Goal: Information Seeking & Learning: Check status

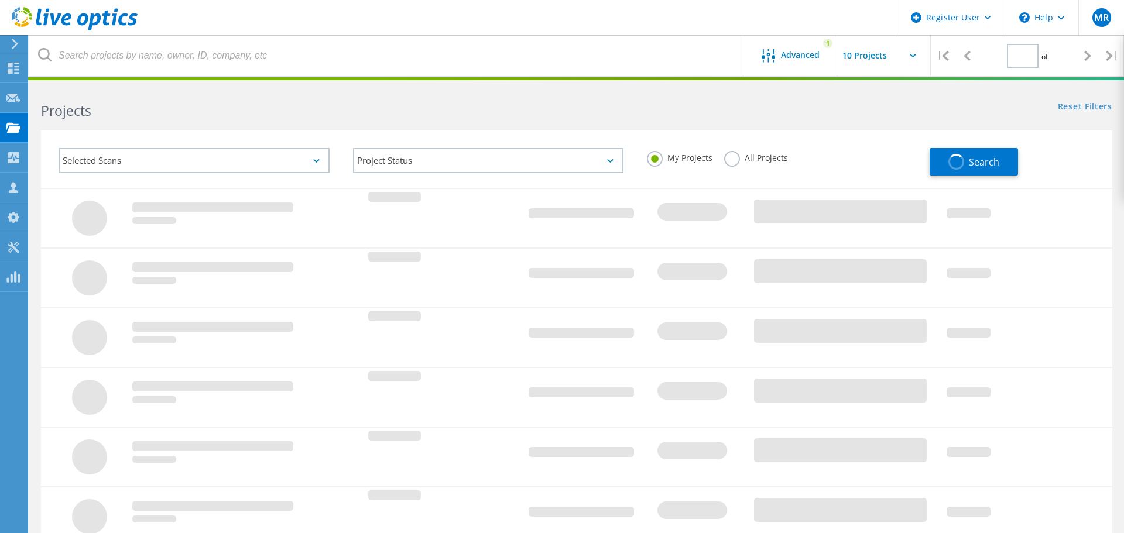
type input "1"
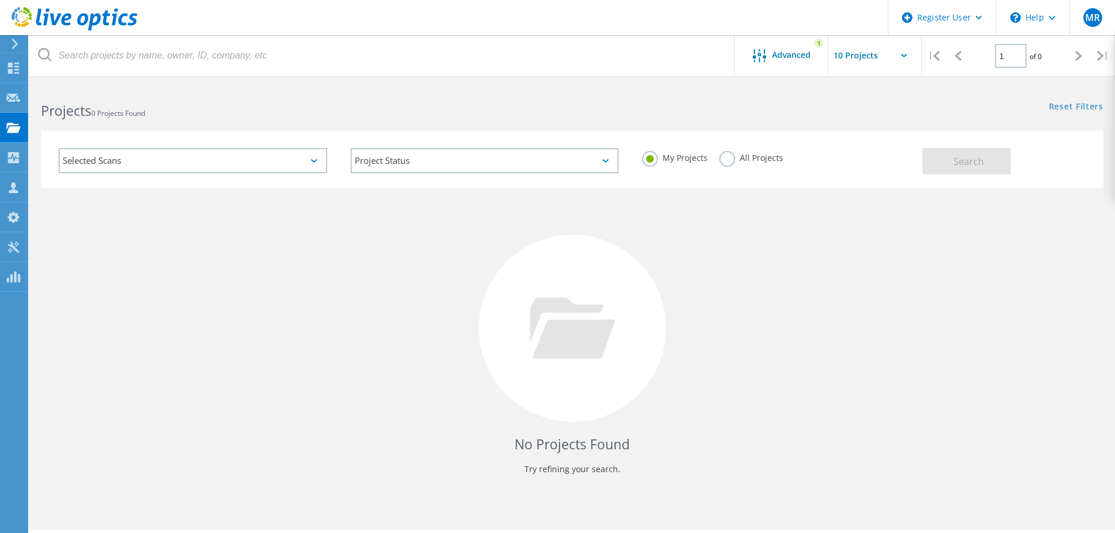
click at [754, 168] on div "My Projects All Projects" at bounding box center [776, 157] width 292 height 43
click at [755, 165] on div "All Projects" at bounding box center [751, 159] width 64 height 17
click at [752, 159] on label "All Projects" at bounding box center [751, 156] width 64 height 11
click at [0, 0] on input "All Projects" at bounding box center [0, 0] width 0 height 0
click at [931, 213] on div "No Projects Found Try refining your search." at bounding box center [572, 339] width 1062 height 303
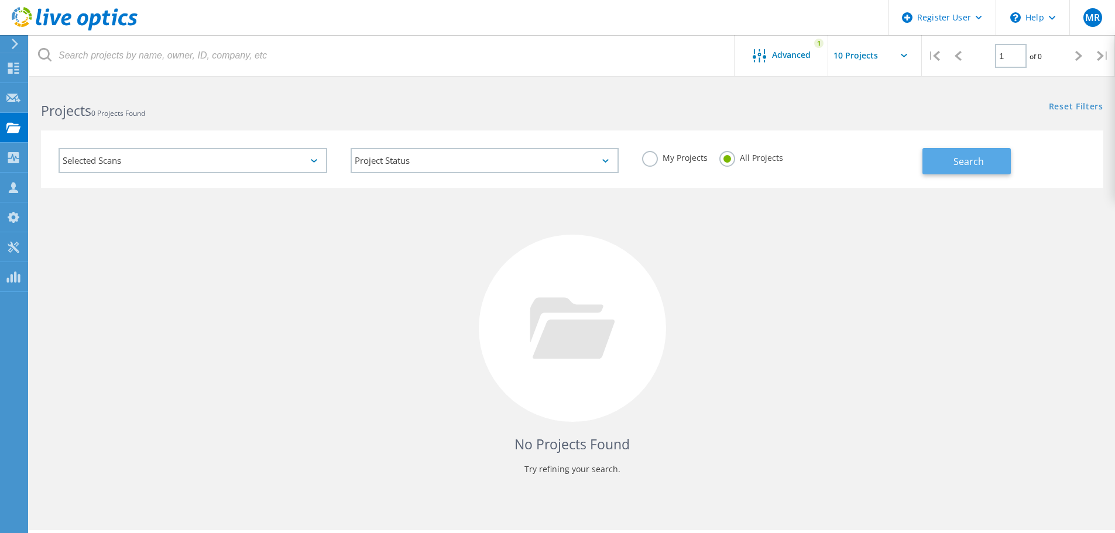
click at [932, 157] on button "Search" at bounding box center [966, 161] width 88 height 26
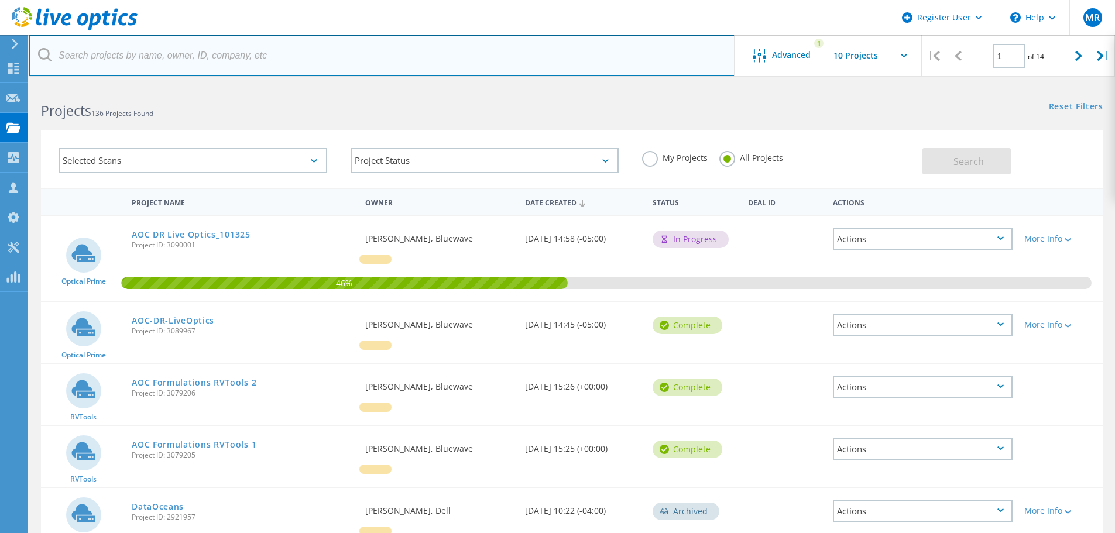
drag, startPoint x: 200, startPoint y: 47, endPoint x: 191, endPoint y: 42, distance: 9.4
click at [200, 47] on input "text" at bounding box center [382, 55] width 706 height 41
type input "chiesi"
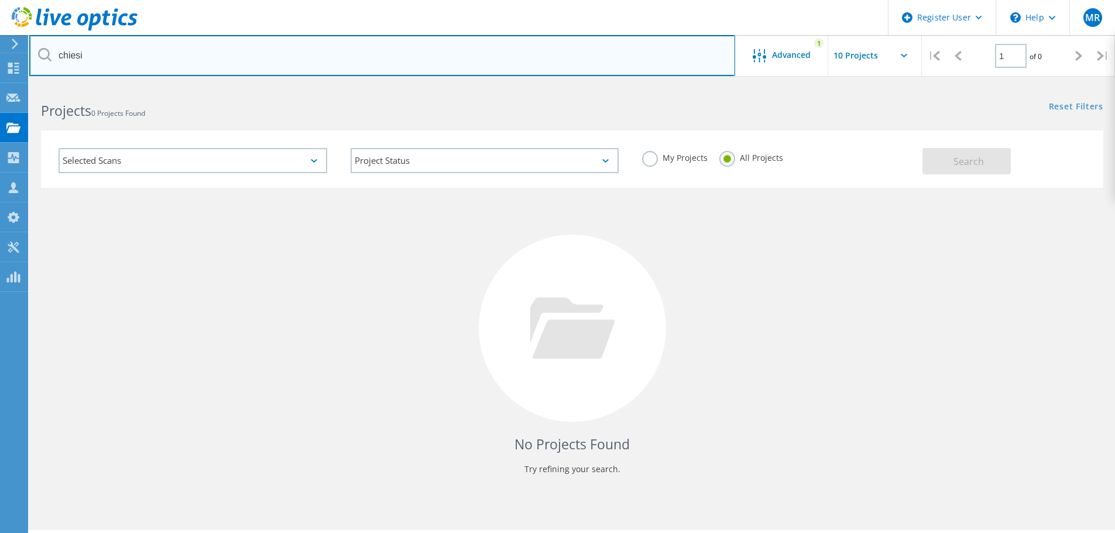
drag, startPoint x: 140, startPoint y: 51, endPoint x: -37, endPoint y: 51, distance: 177.9
click at [0, 51] on html "Register User \n Help Explore Helpful Articles Contact Support MR Dell User Mau…" at bounding box center [557, 326] width 1115 height 653
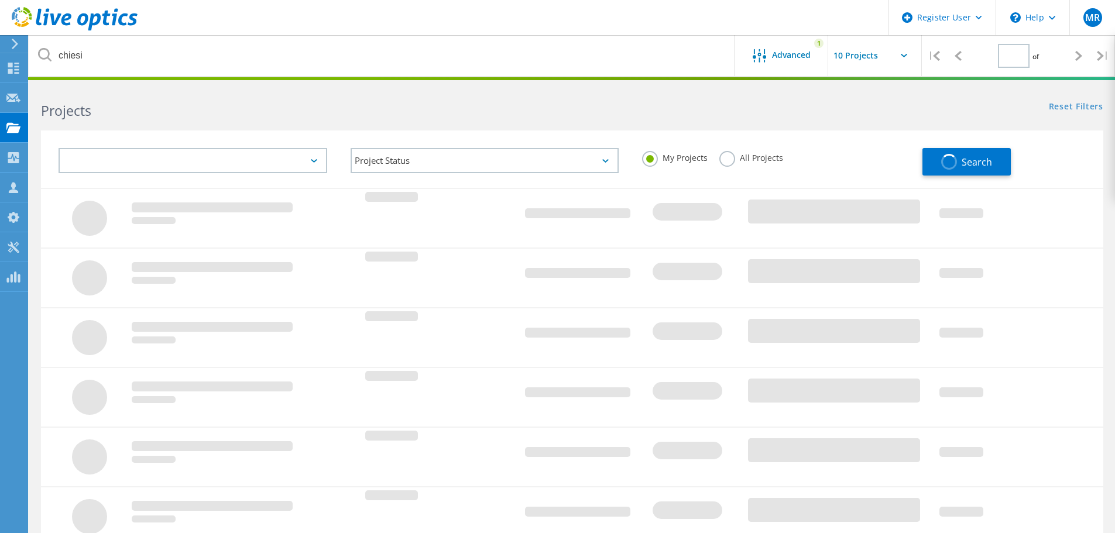
type input "1"
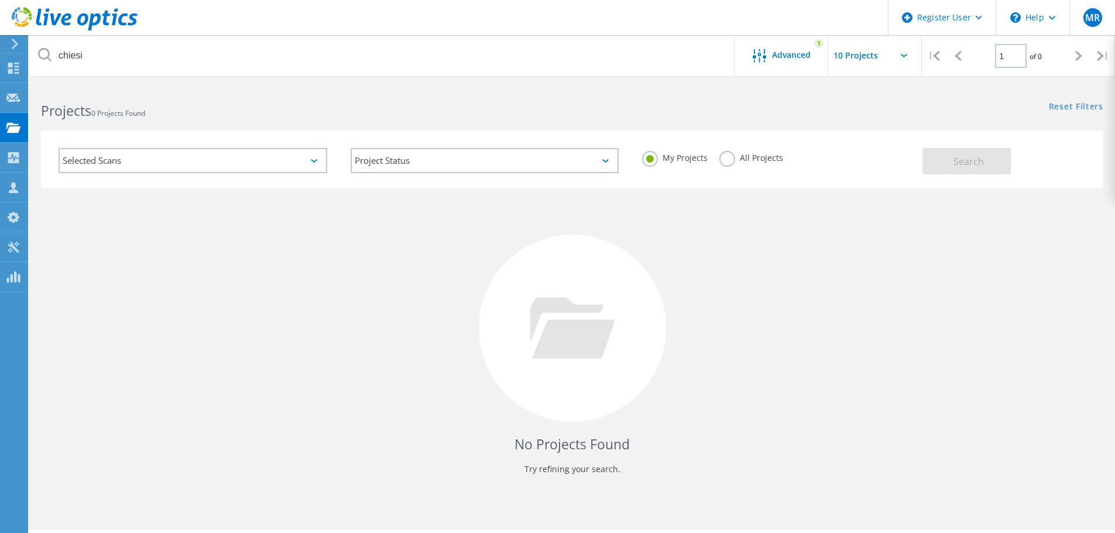
click at [797, 151] on div "My Projects All Projects" at bounding box center [776, 157] width 292 height 43
click at [765, 152] on label "All Projects" at bounding box center [751, 156] width 64 height 11
click at [0, 0] on input "All Projects" at bounding box center [0, 0] width 0 height 0
click at [470, 177] on div "Project Status In Progress Complete Published Anonymous Archived Error" at bounding box center [485, 160] width 292 height 49
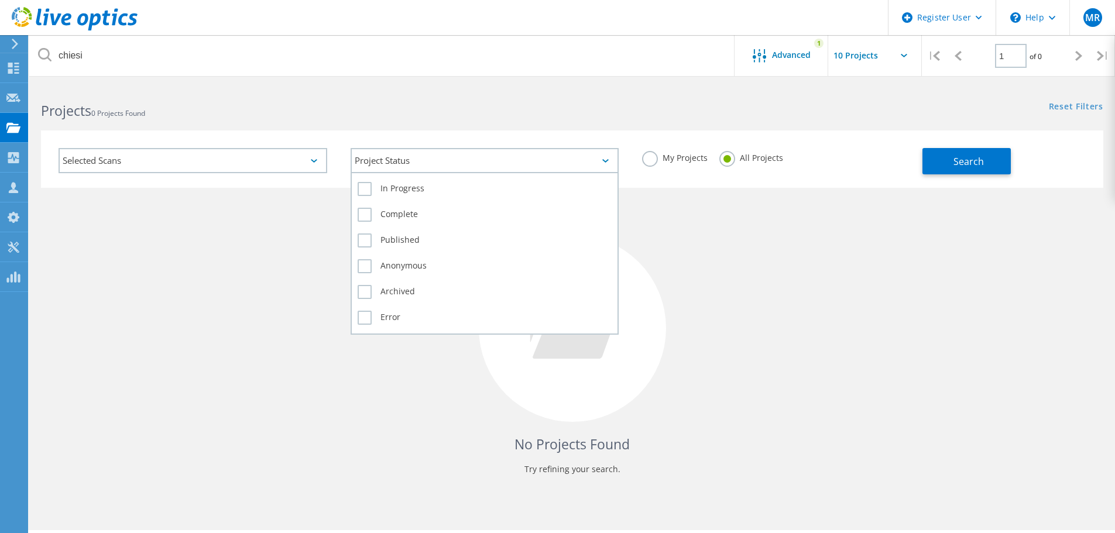
click at [478, 164] on div "Project Status" at bounding box center [485, 160] width 269 height 25
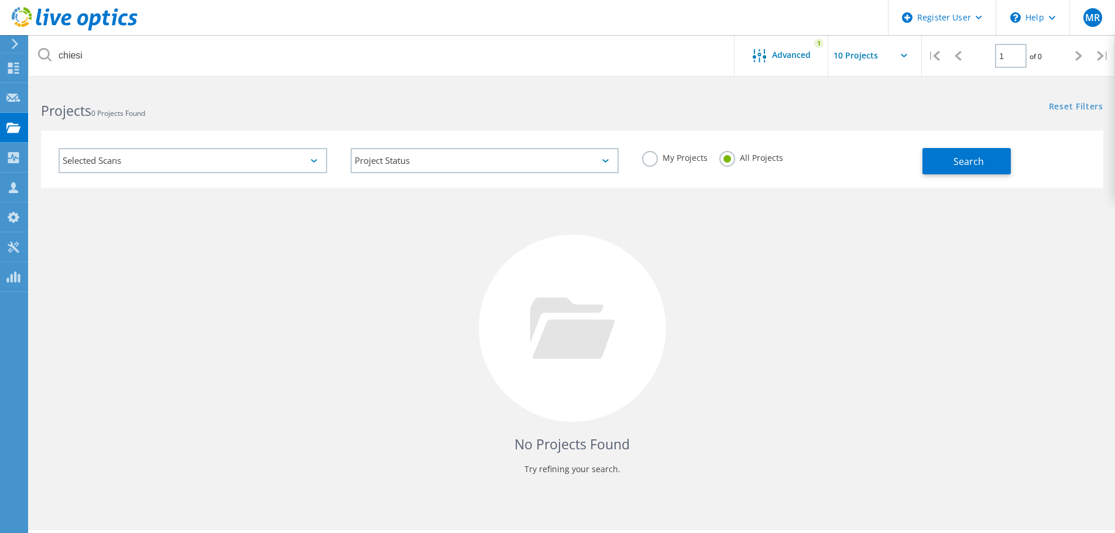
click at [242, 166] on div "Selected Scans" at bounding box center [193, 160] width 269 height 25
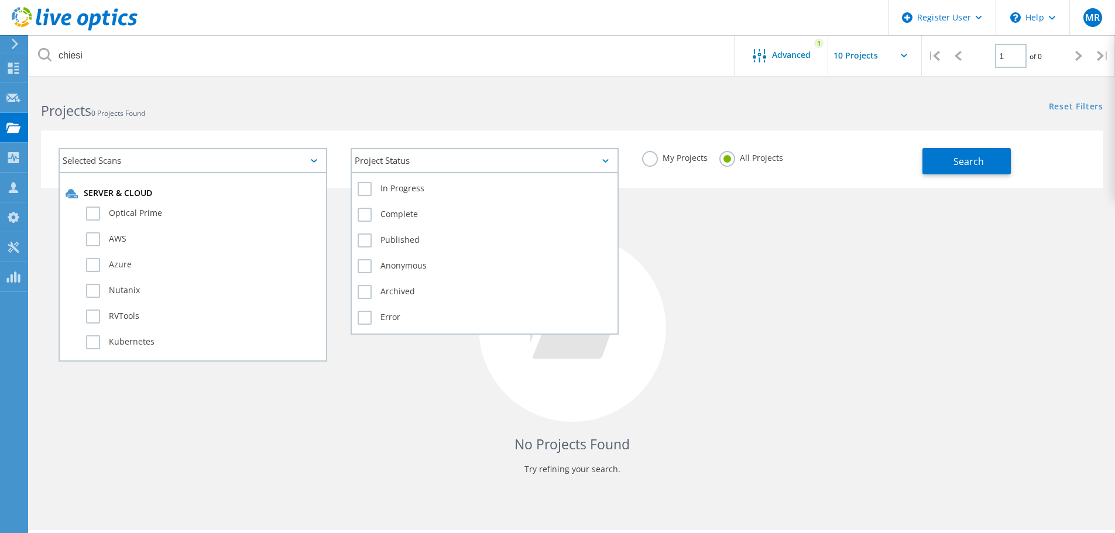
click at [417, 161] on div "Project Status" at bounding box center [485, 160] width 269 height 25
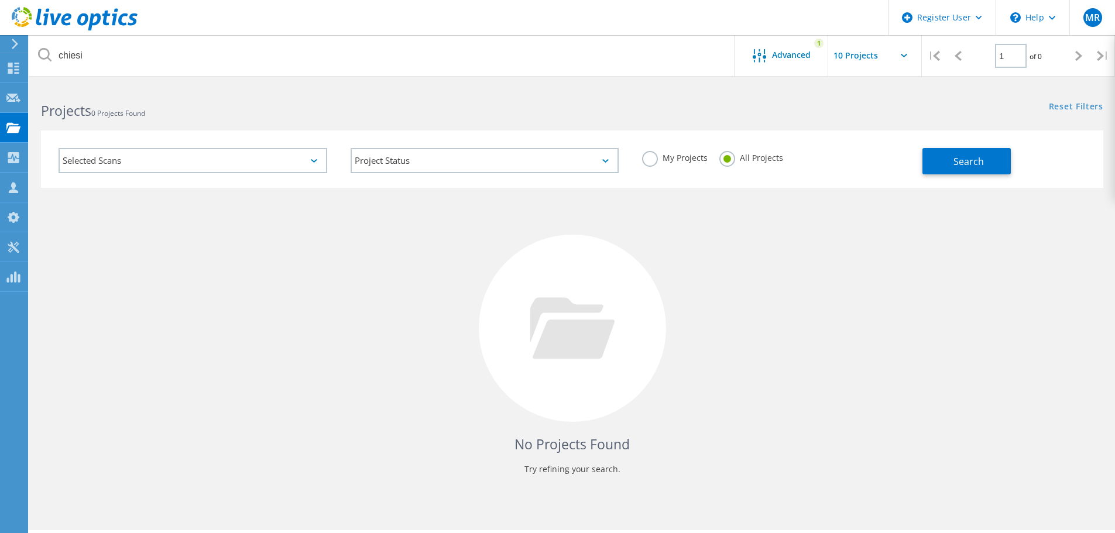
click at [256, 166] on div "Selected Scans" at bounding box center [193, 160] width 269 height 25
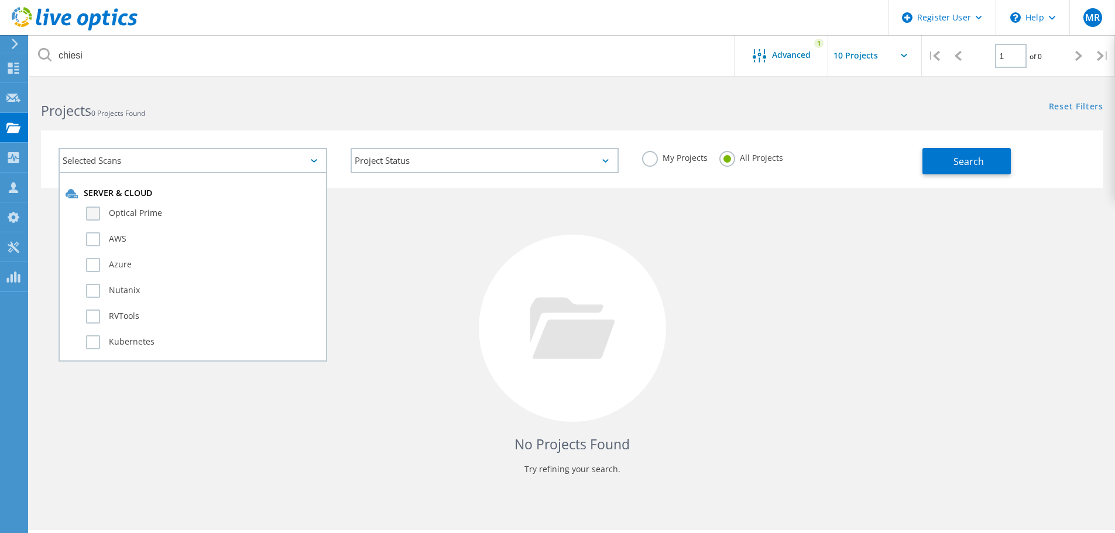
click at [166, 209] on label "Optical Prime" at bounding box center [203, 214] width 234 height 14
click at [0, 0] on input "Optical Prime" at bounding box center [0, 0] width 0 height 0
click at [977, 157] on span "Search" at bounding box center [968, 161] width 30 height 13
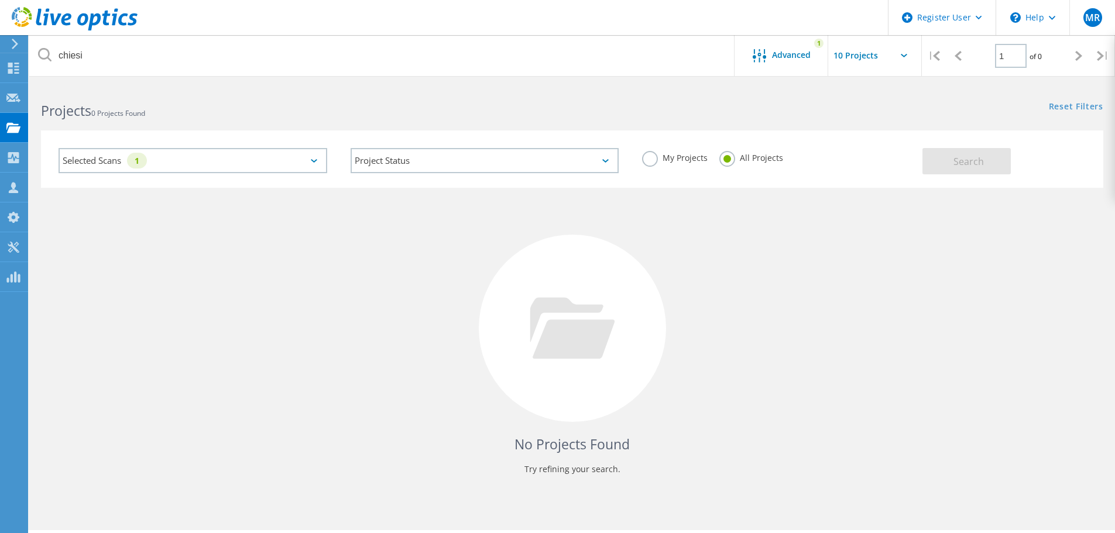
click at [168, 160] on div "Selected Scans 1" at bounding box center [193, 160] width 269 height 25
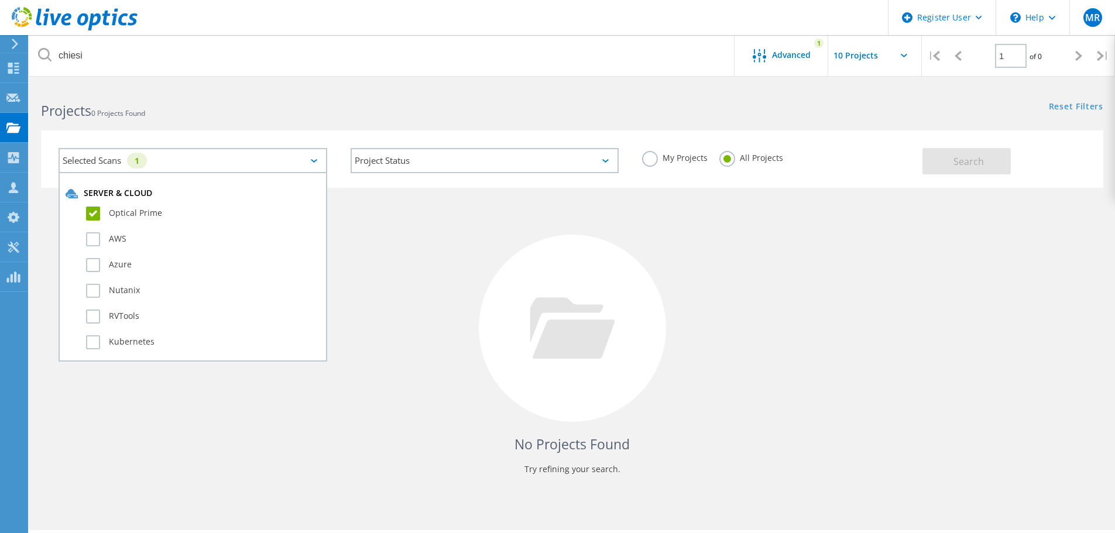
click at [567, 246] on div at bounding box center [572, 328] width 187 height 187
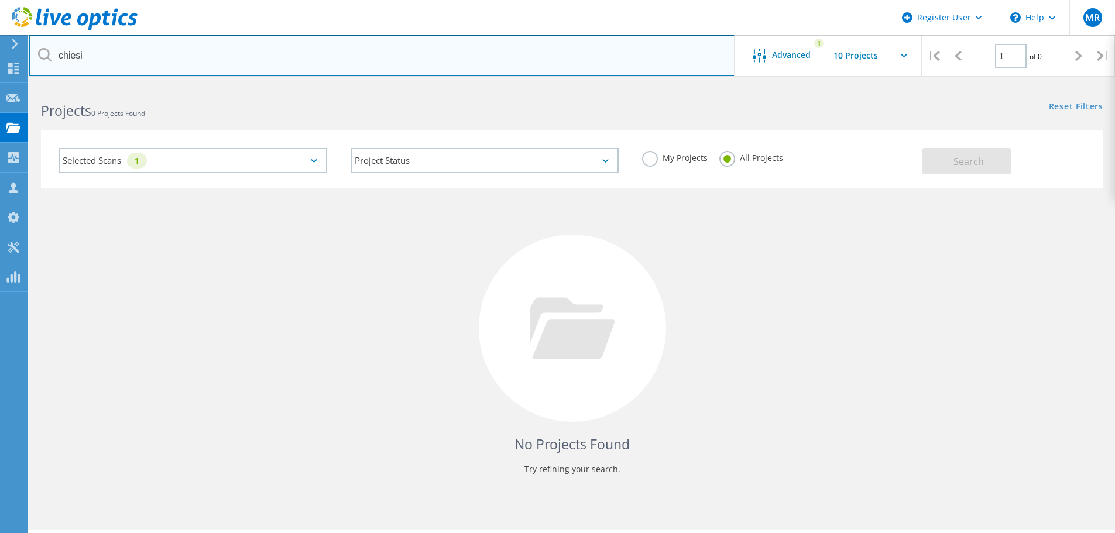
click at [109, 60] on input "chiesi" at bounding box center [382, 55] width 706 height 41
drag, startPoint x: 109, startPoint y: 60, endPoint x: 27, endPoint y: 60, distance: 82.5
click at [27, 85] on div "Register User \n Help Explore Helpful Articles Contact Support MR [PERSON_NAME]…" at bounding box center [557, 325] width 1115 height 480
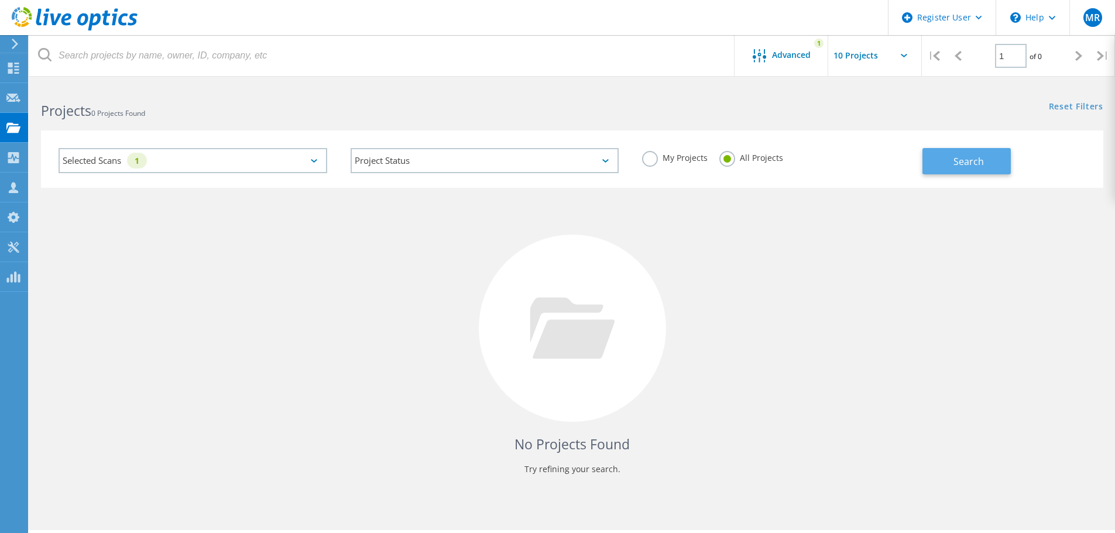
click at [977, 159] on span "Search" at bounding box center [968, 161] width 30 height 13
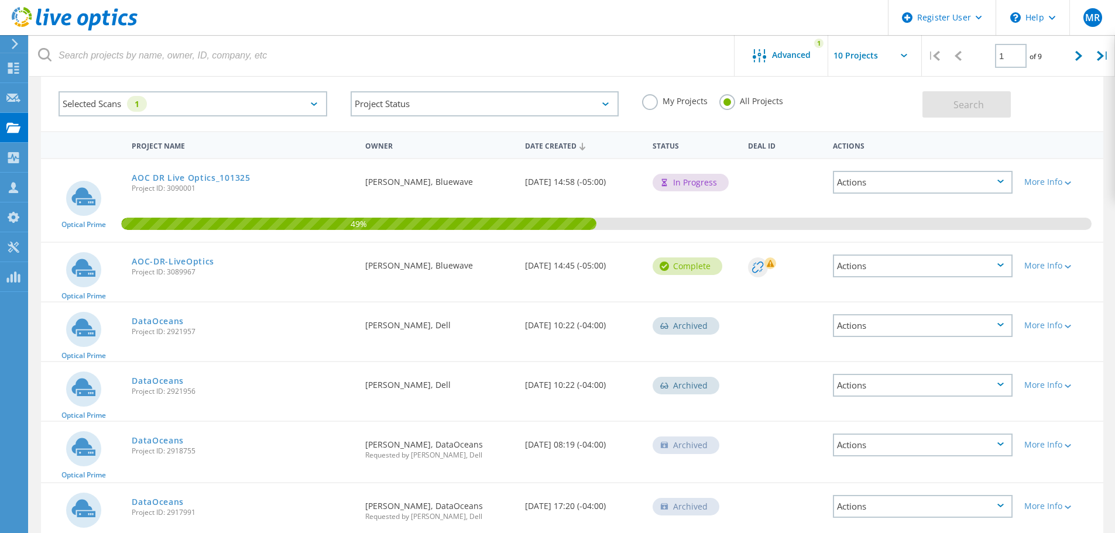
scroll to position [2, 0]
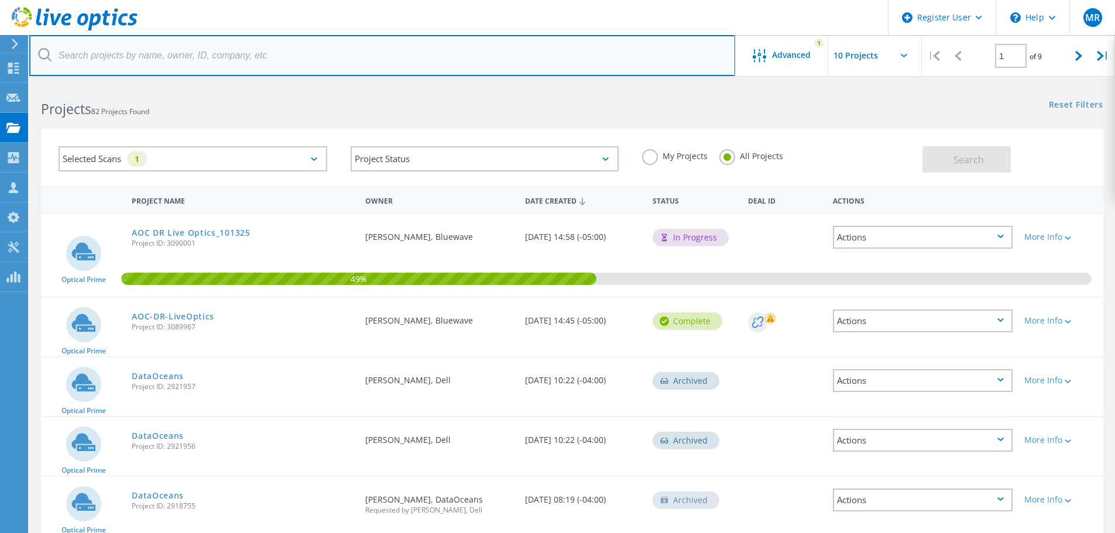
click at [169, 46] on input "text" at bounding box center [382, 55] width 706 height 41
type input "vencomatic"
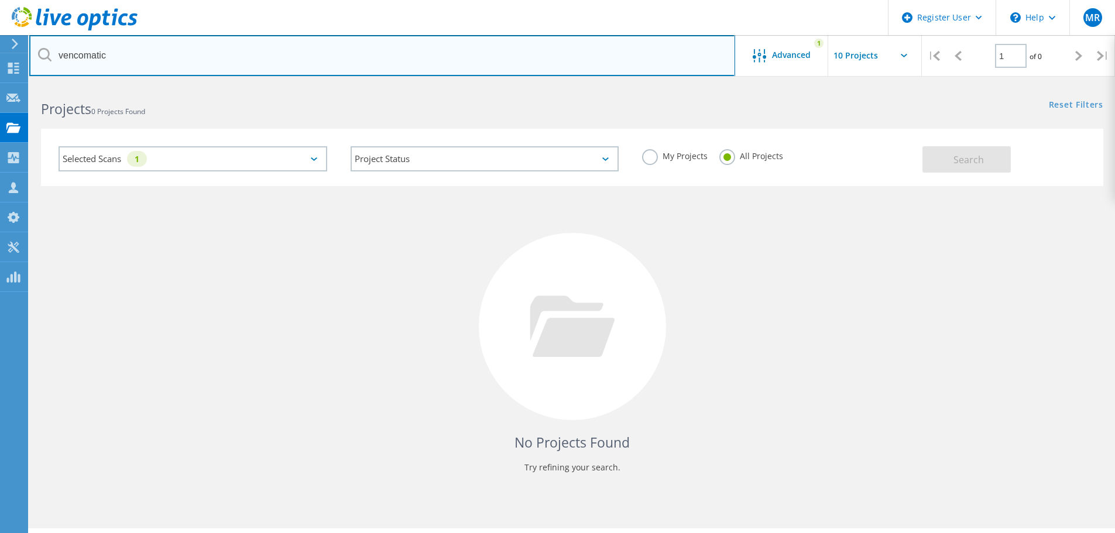
drag, startPoint x: 167, startPoint y: 49, endPoint x: -62, endPoint y: 43, distance: 228.9
click at [0, 43] on html "Register User \n Help Explore Helpful Articles Contact Support MR [PERSON_NAME]…" at bounding box center [557, 324] width 1115 height 653
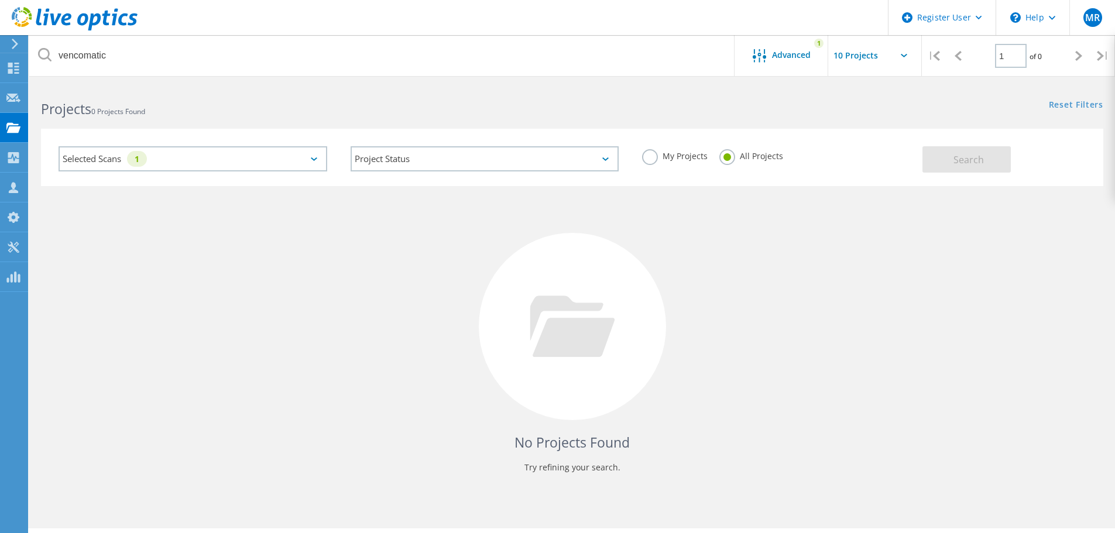
click at [171, 152] on div "Selected Scans 1" at bounding box center [193, 158] width 269 height 25
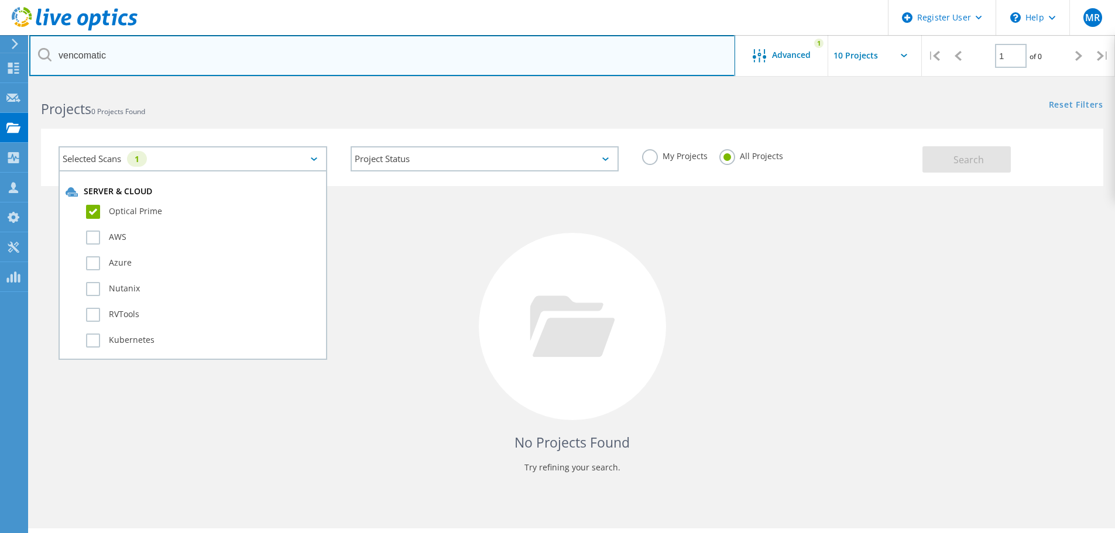
click at [183, 59] on input "vencomatic" at bounding box center [382, 55] width 706 height 41
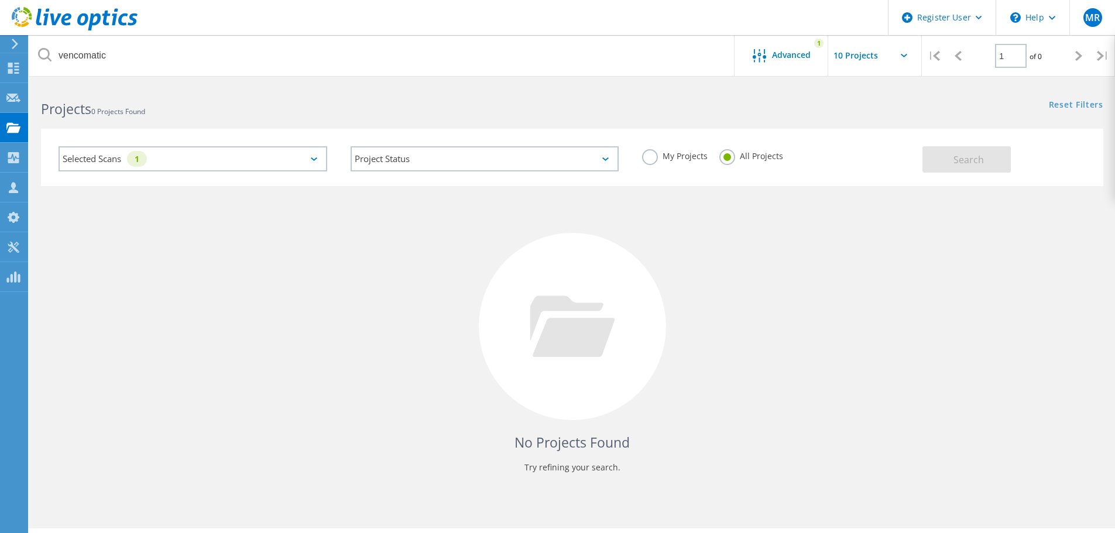
click at [630, 261] on div at bounding box center [572, 326] width 187 height 187
click at [194, 153] on div "Selected Scans 1" at bounding box center [193, 158] width 269 height 25
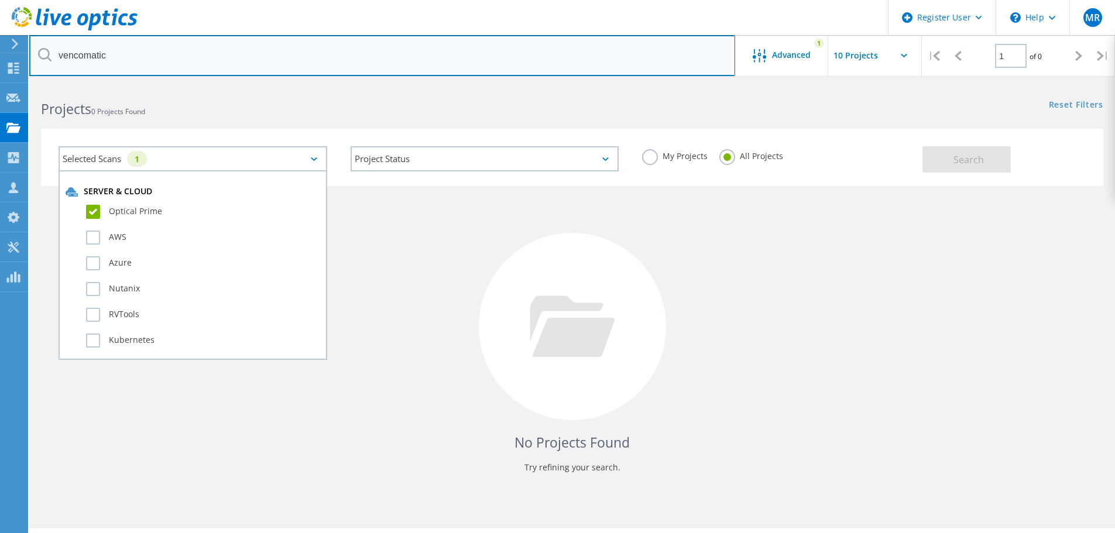
click at [193, 51] on input "vencomatic" at bounding box center [382, 55] width 706 height 41
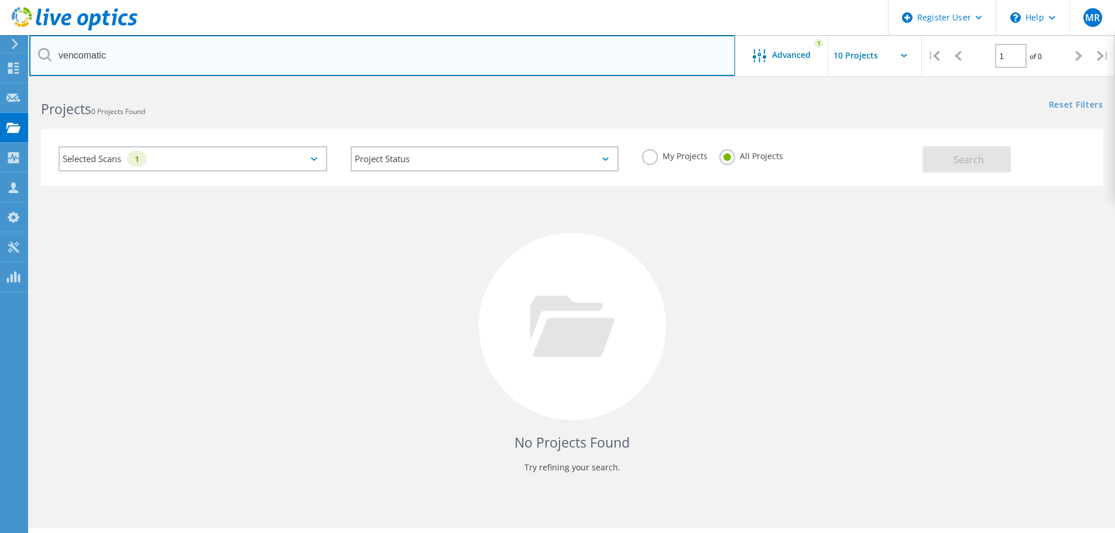
click at [181, 51] on input "vencomatic" at bounding box center [382, 55] width 706 height 41
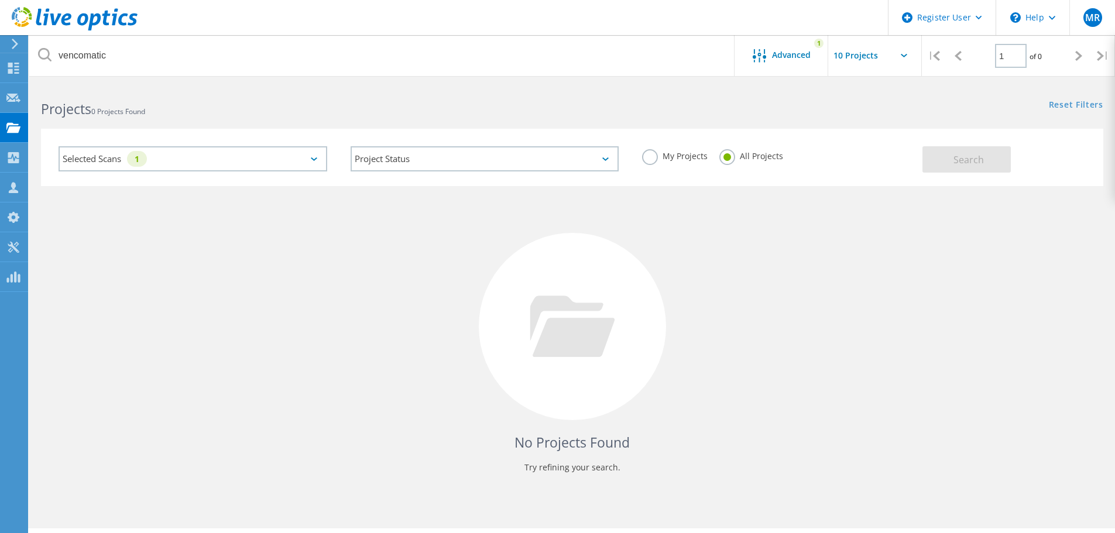
click at [867, 56] on input "text" at bounding box center [886, 55] width 117 height 41
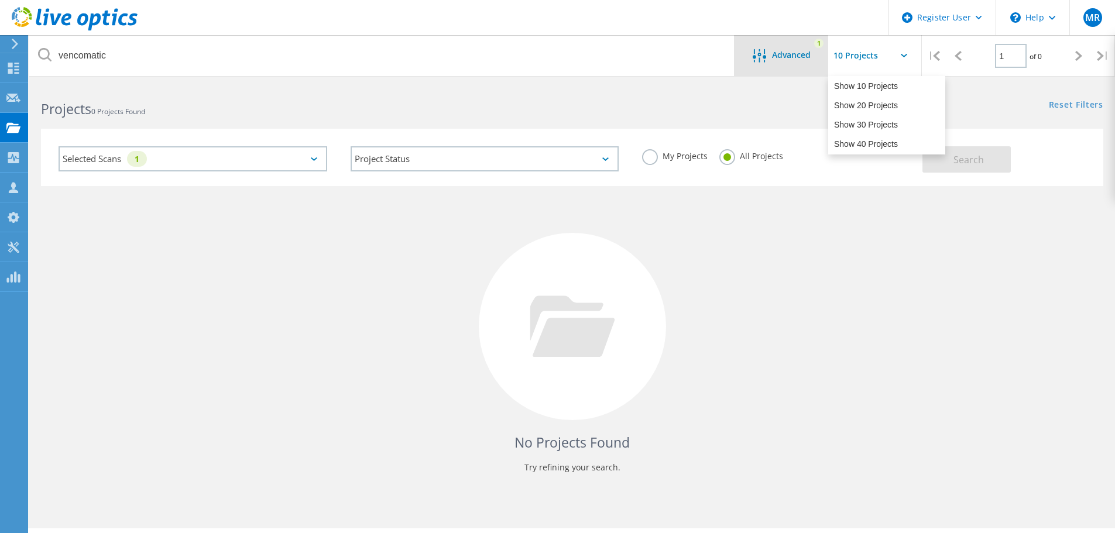
click at [794, 52] on span "Advanced" at bounding box center [791, 55] width 39 height 8
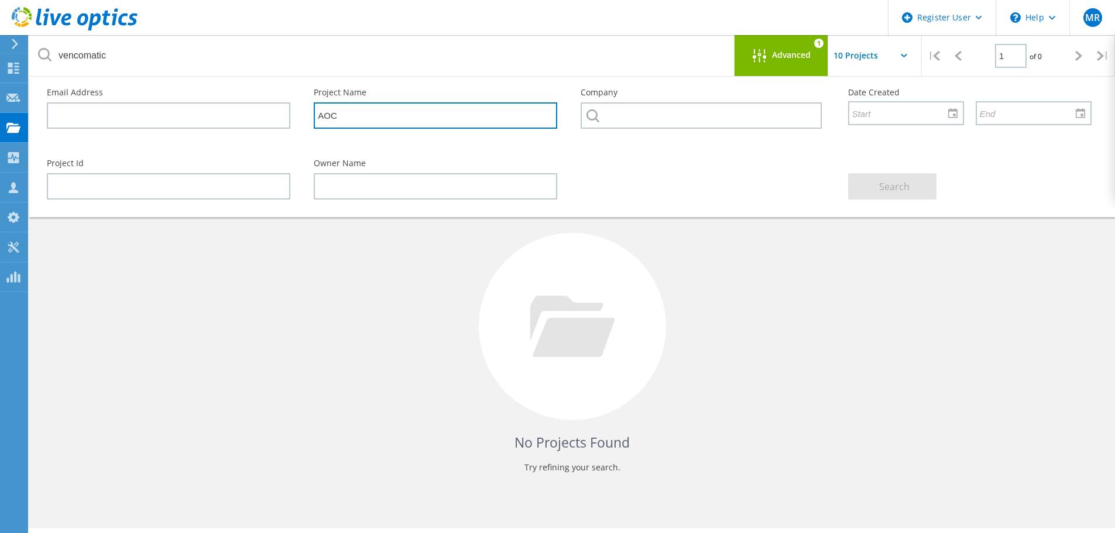
drag, startPoint x: 420, startPoint y: 120, endPoint x: 210, endPoint y: 98, distance: 211.8
click at [210, 98] on div "Email Address Project Name AOC Company Date Created" at bounding box center [569, 112] width 1068 height 71
type input "vencomatic"
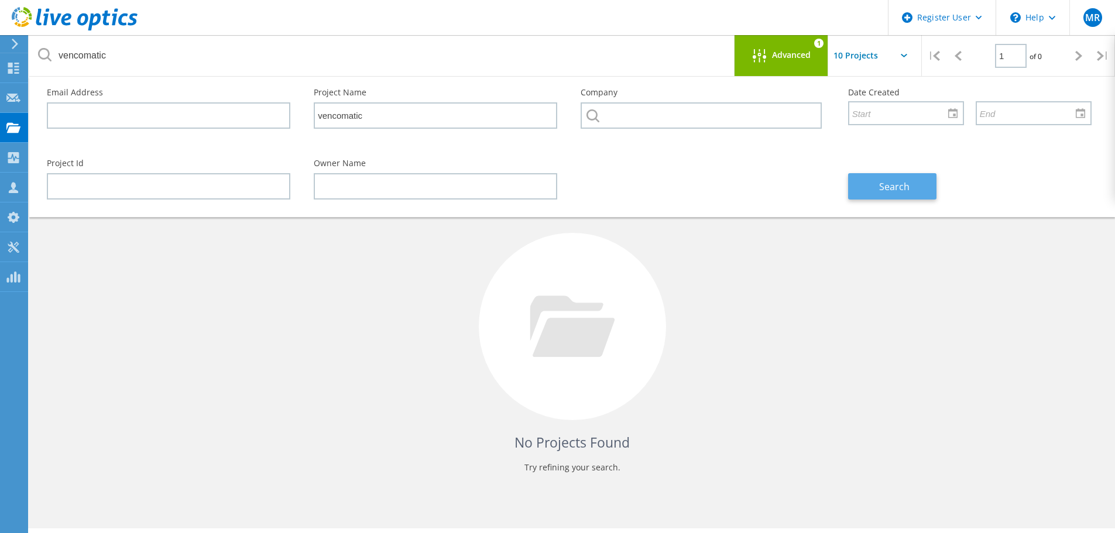
click at [891, 181] on span "Search" at bounding box center [894, 186] width 30 height 13
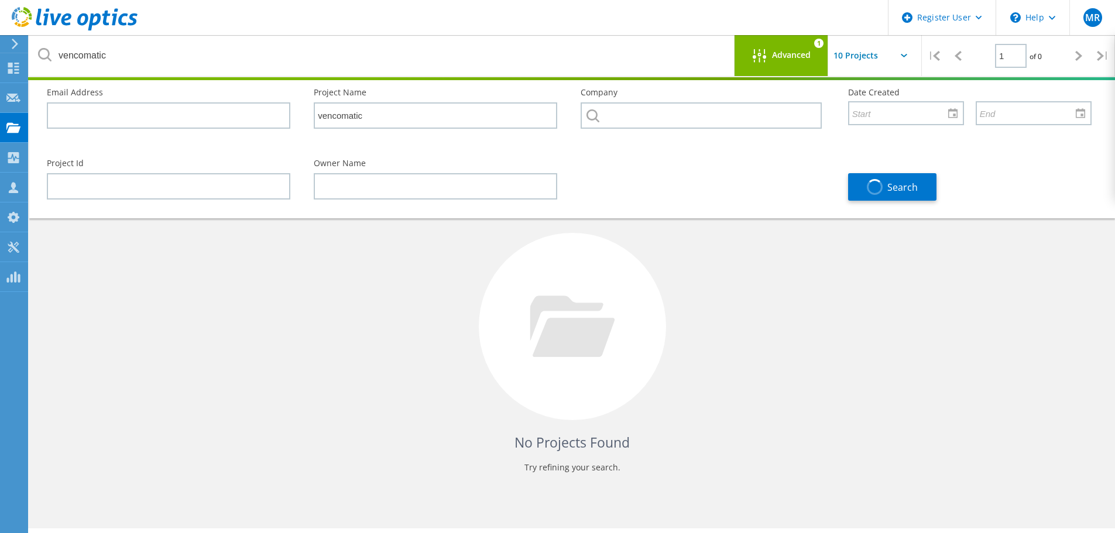
click at [938, 255] on div "No Projects Found Try refining your search." at bounding box center [572, 337] width 1062 height 303
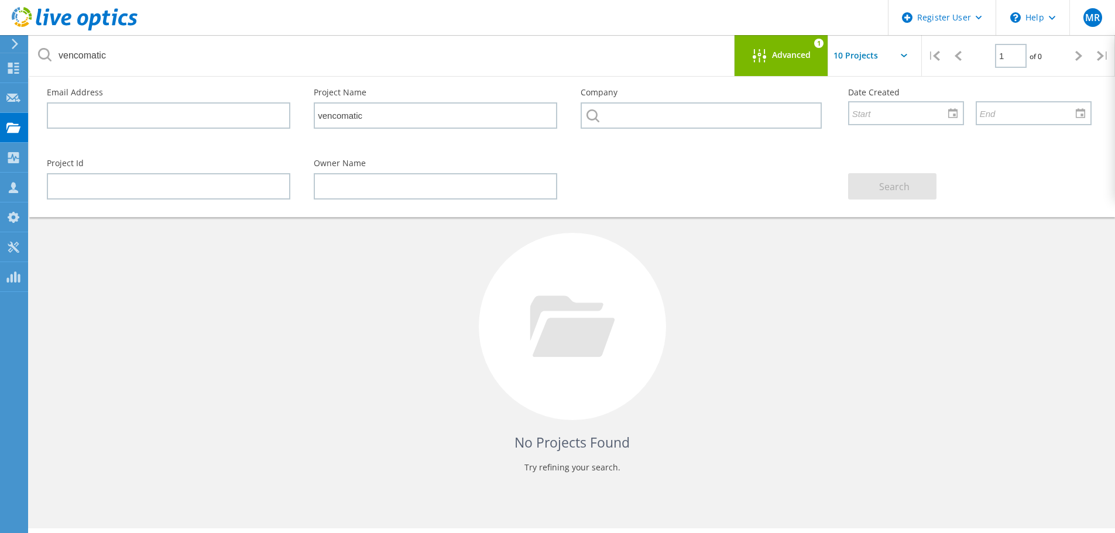
click at [865, 256] on div "No Projects Found Try refining your search." at bounding box center [572, 337] width 1062 height 303
click at [804, 313] on div "No Projects Found Try refining your search." at bounding box center [572, 337] width 1062 height 303
click at [798, 54] on span "Advanced" at bounding box center [791, 55] width 39 height 8
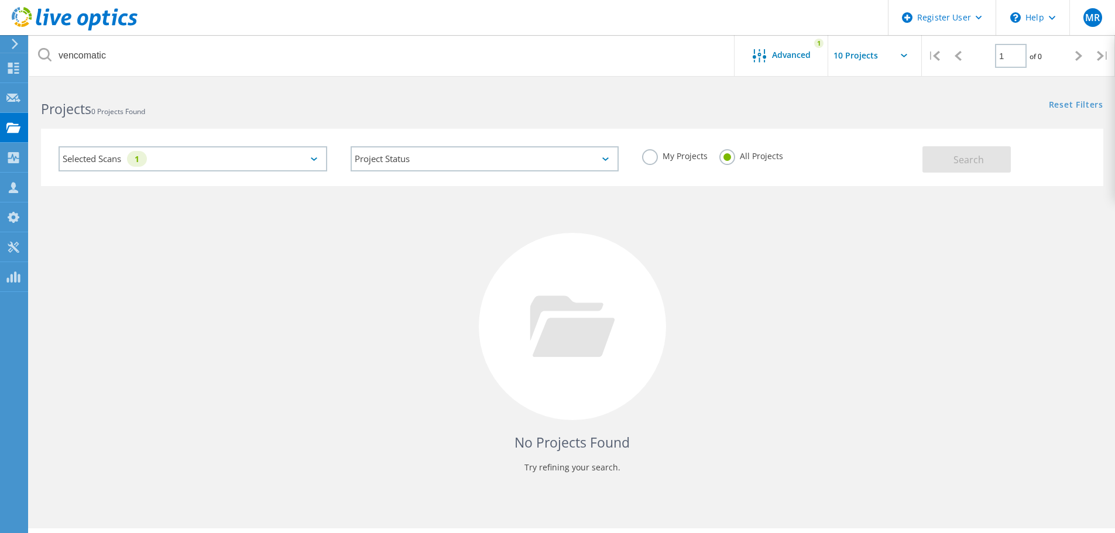
click at [654, 155] on label "My Projects" at bounding box center [675, 154] width 66 height 11
click at [0, 0] on input "My Projects" at bounding box center [0, 0] width 0 height 0
click at [936, 167] on button "Search" at bounding box center [966, 159] width 88 height 26
click at [775, 52] on span "Advanced" at bounding box center [791, 55] width 39 height 8
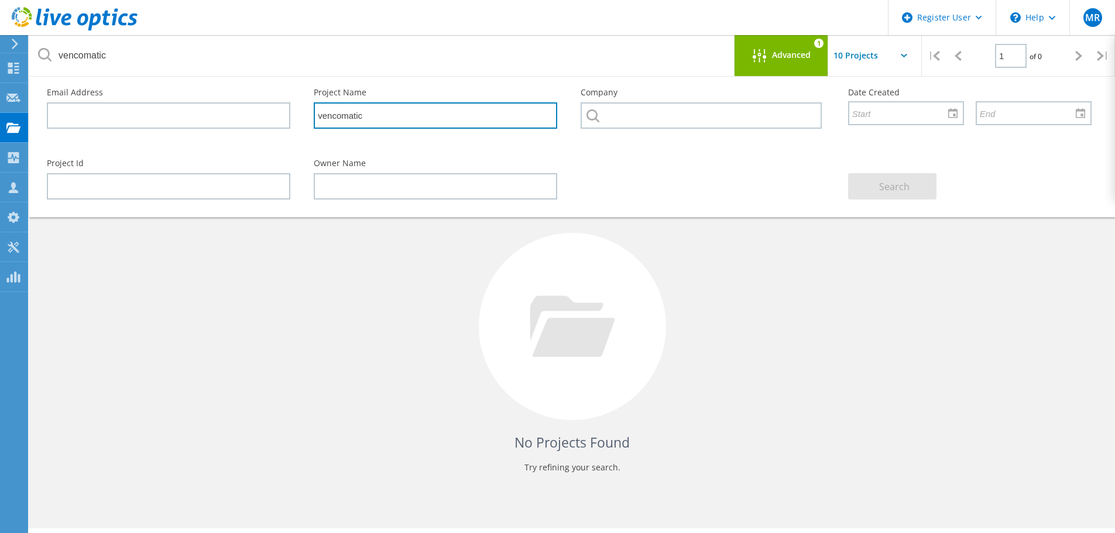
drag, startPoint x: 528, startPoint y: 122, endPoint x: 196, endPoint y: 84, distance: 334.0
click at [196, 84] on div "Email Address Project Name vencomatic Company Date Created" at bounding box center [569, 112] width 1068 height 71
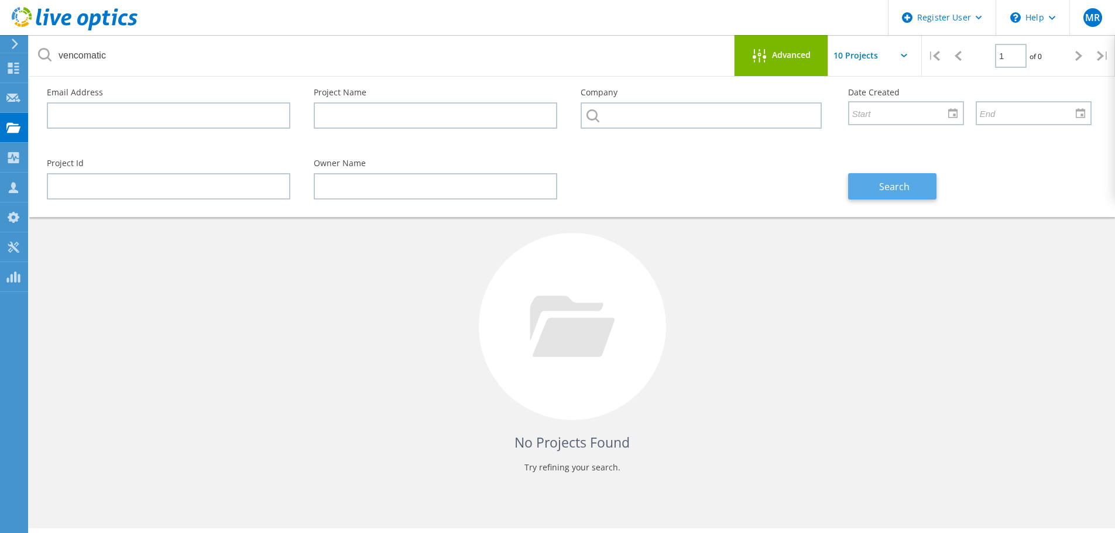
click at [918, 189] on button "Search" at bounding box center [892, 186] width 88 height 26
click at [903, 54] on icon at bounding box center [904, 56] width 6 height 4
click at [1078, 59] on icon at bounding box center [1078, 56] width 7 height 10
drag, startPoint x: 648, startPoint y: 349, endPoint x: 967, endPoint y: 250, distance: 333.9
click at [659, 348] on div at bounding box center [572, 326] width 187 height 187
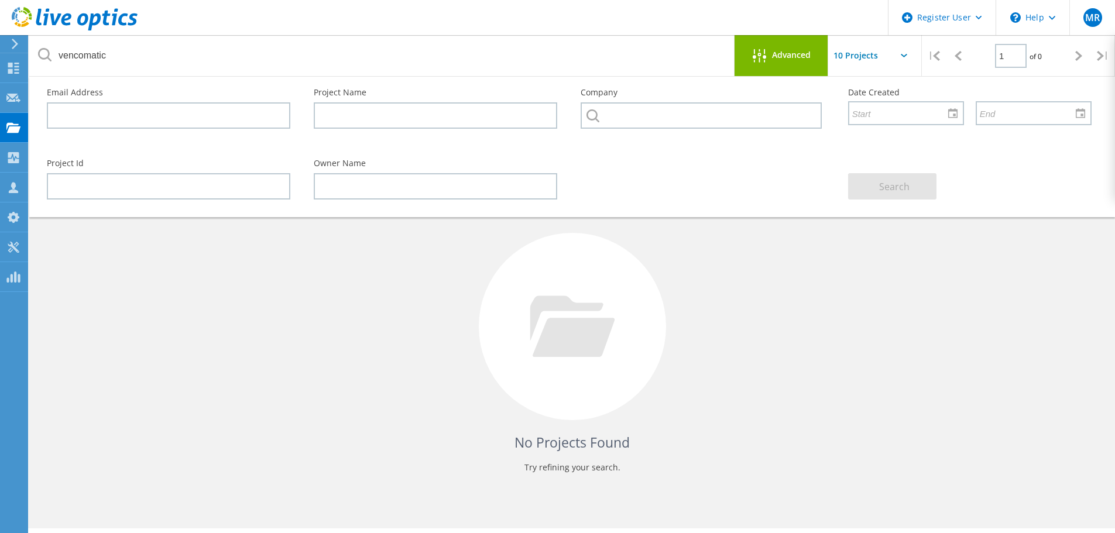
drag, startPoint x: 129, startPoint y: 332, endPoint x: 61, endPoint y: 106, distance: 236.6
click at [129, 322] on div "No Projects Found Try refining your search." at bounding box center [572, 337] width 1062 height 303
drag, startPoint x: 463, startPoint y: 310, endPoint x: 526, endPoint y: 267, distance: 76.3
click at [463, 310] on div "No Projects Found Try refining your search." at bounding box center [572, 337] width 1062 height 303
drag, startPoint x: 808, startPoint y: 189, endPoint x: 787, endPoint y: 98, distance: 93.7
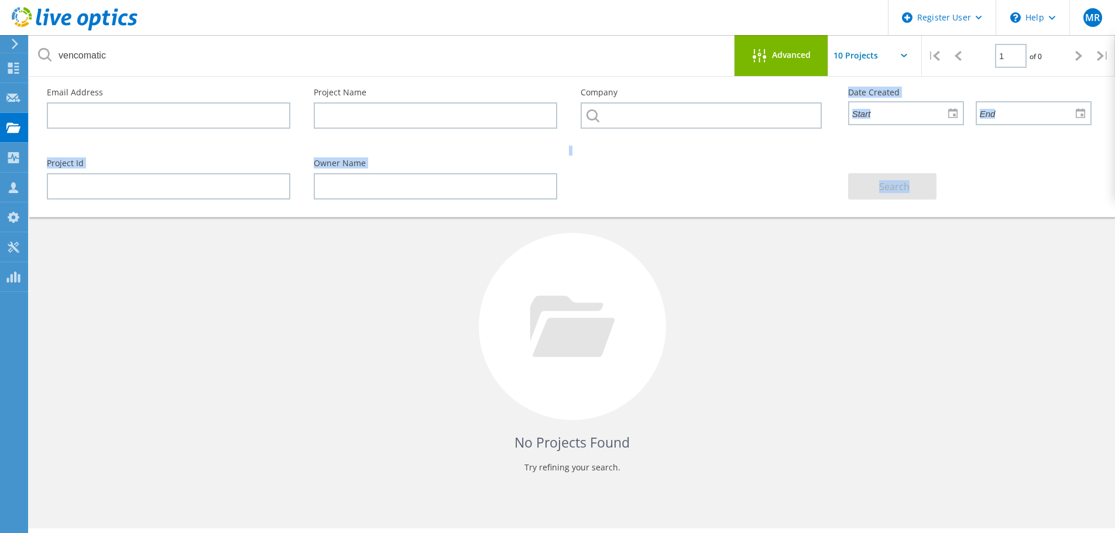
click at [787, 98] on div "Email Address Project Name Company Date Created Project Id Owner Name Search" at bounding box center [572, 147] width 1086 height 140
click at [719, 147] on div at bounding box center [702, 150] width 267 height 7
click at [871, 325] on div "No Projects Found Try refining your search." at bounding box center [572, 337] width 1062 height 303
drag, startPoint x: 871, startPoint y: 325, endPoint x: 840, endPoint y: 143, distance: 184.5
click at [870, 325] on div "No Projects Found Try refining your search." at bounding box center [572, 337] width 1062 height 303
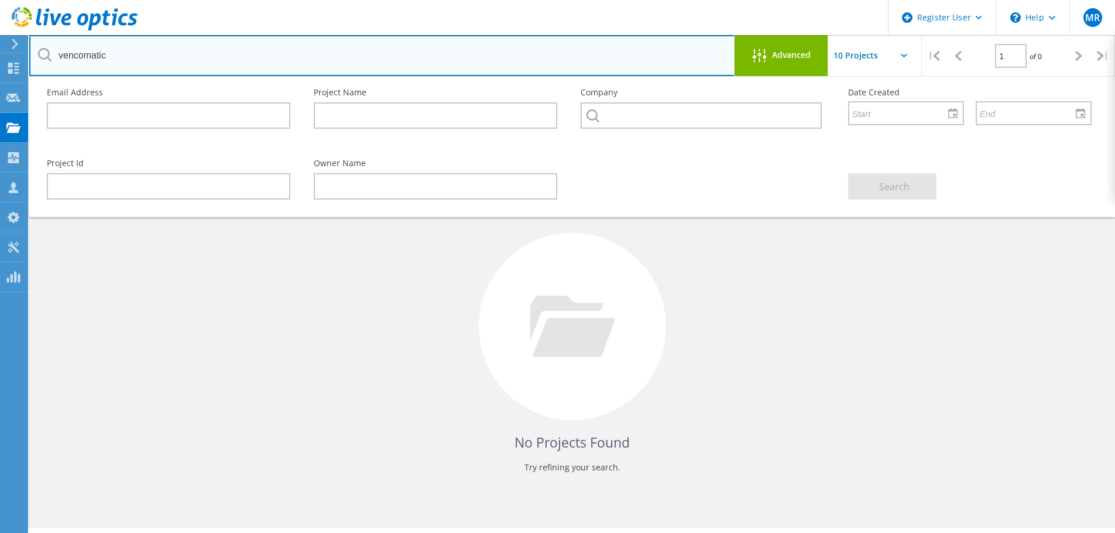
click at [49, 61] on input "vencomatic" at bounding box center [382, 55] width 706 height 41
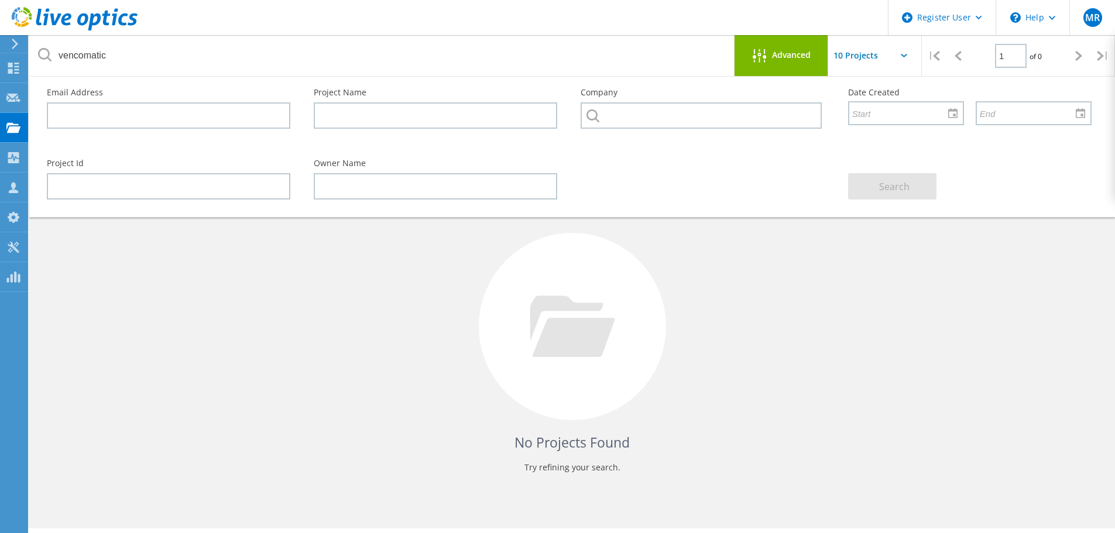
click at [589, 242] on div at bounding box center [572, 326] width 187 height 187
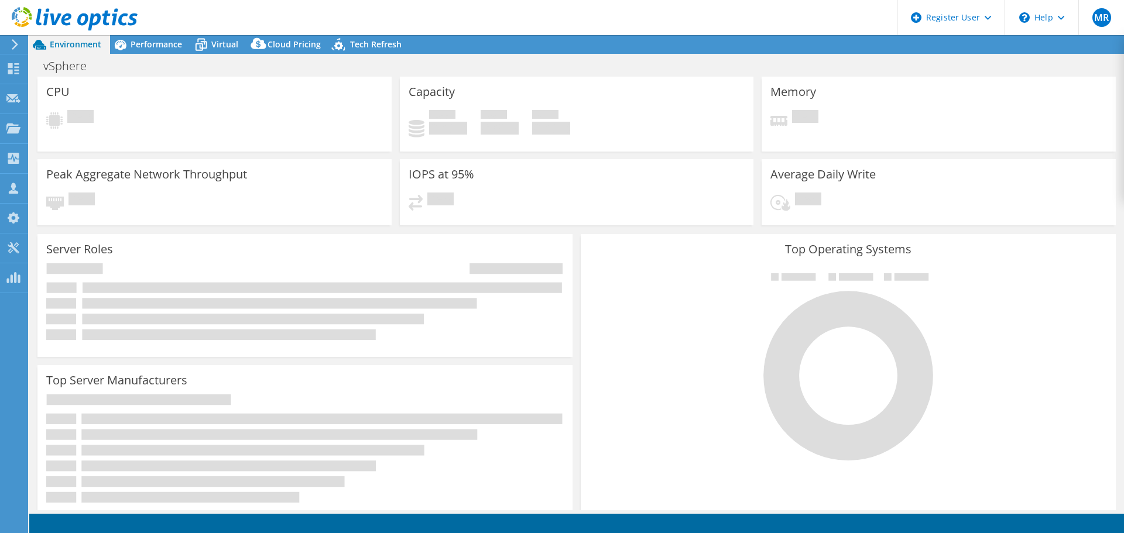
select select "EUFrankfurt"
select select "EUR"
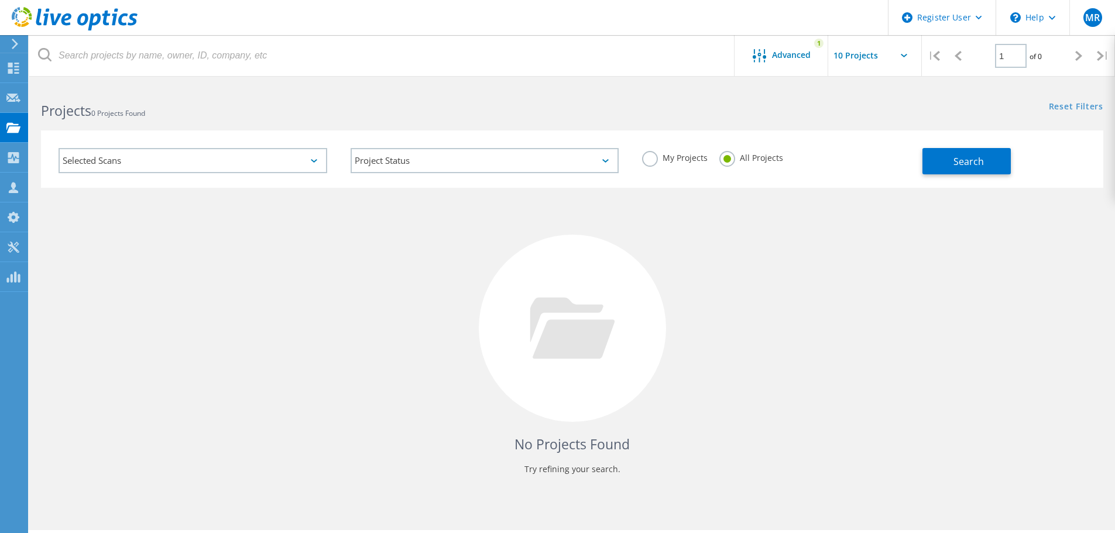
click at [804, 47] on div "Advanced 1" at bounding box center [781, 55] width 94 height 41
